Goal: Download file/media

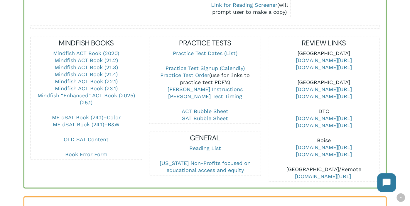
scroll to position [214, 0]
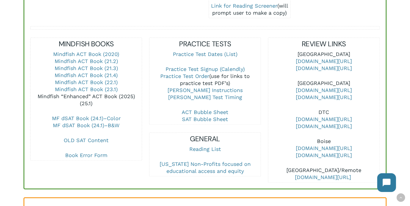
click at [96, 93] on link "Mindfish “Enhanced” ACT Book (2025) (25.1)" at bounding box center [87, 99] width 98 height 13
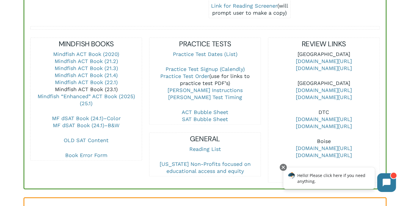
click at [61, 86] on link "Mindfish ACT Book (23.1)" at bounding box center [86, 89] width 63 height 6
